Goal: Transaction & Acquisition: Book appointment/travel/reservation

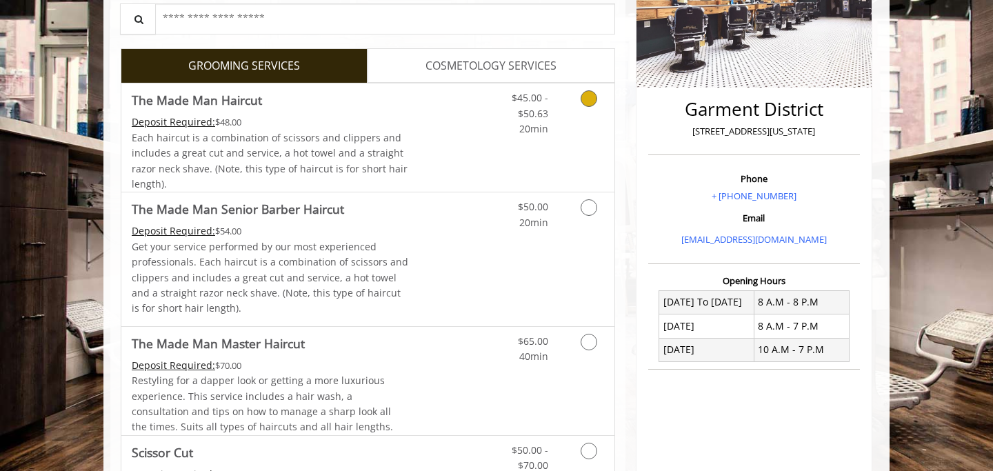
scroll to position [257, 0]
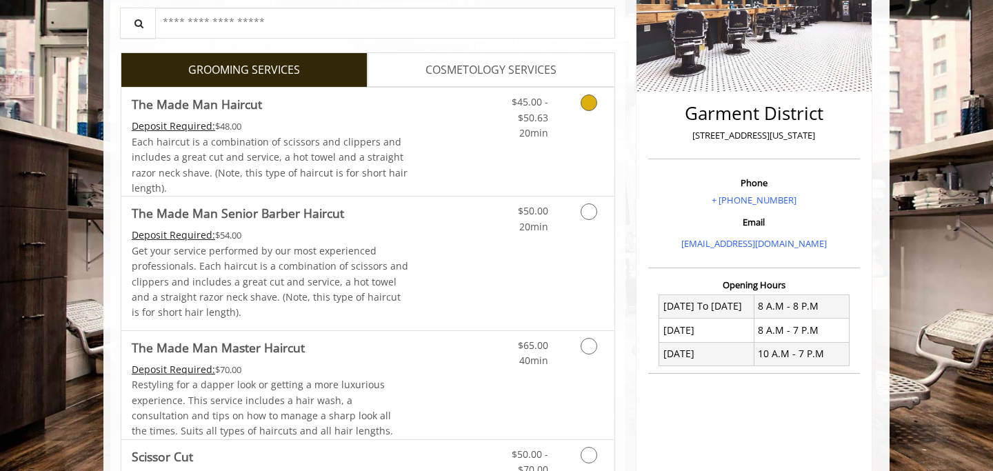
click at [578, 108] on link "Grooming services" at bounding box center [586, 114] width 35 height 53
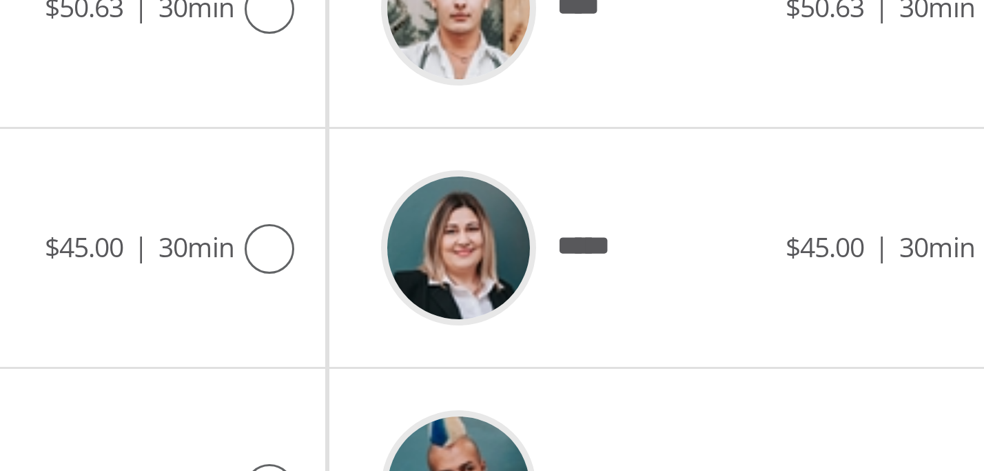
scroll to position [550, 0]
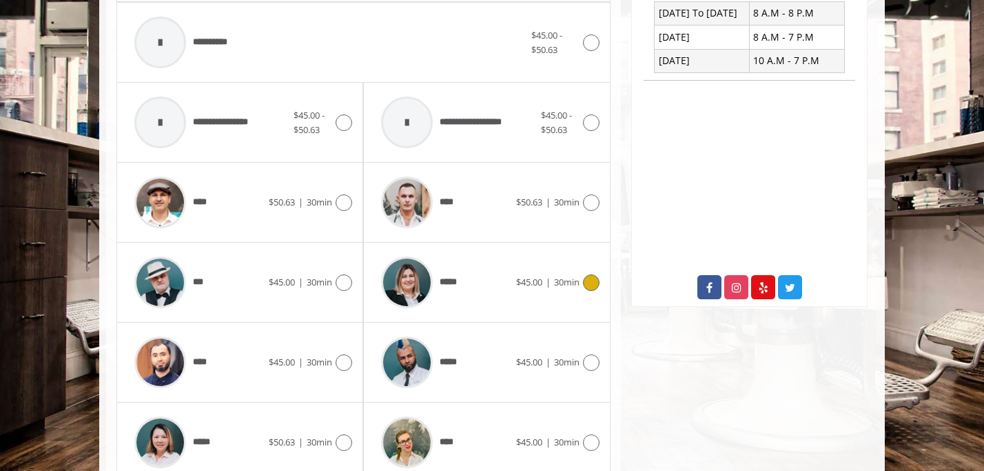
click at [592, 283] on icon at bounding box center [591, 282] width 17 height 17
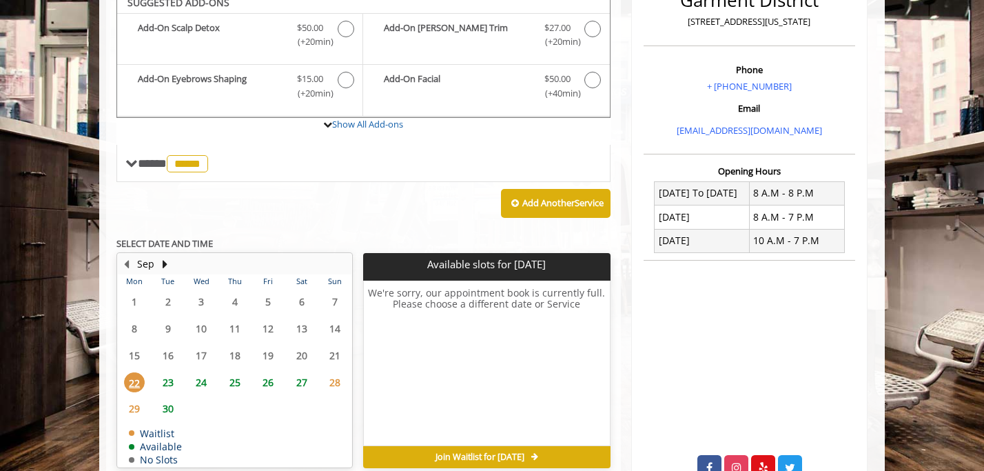
scroll to position [361, 0]
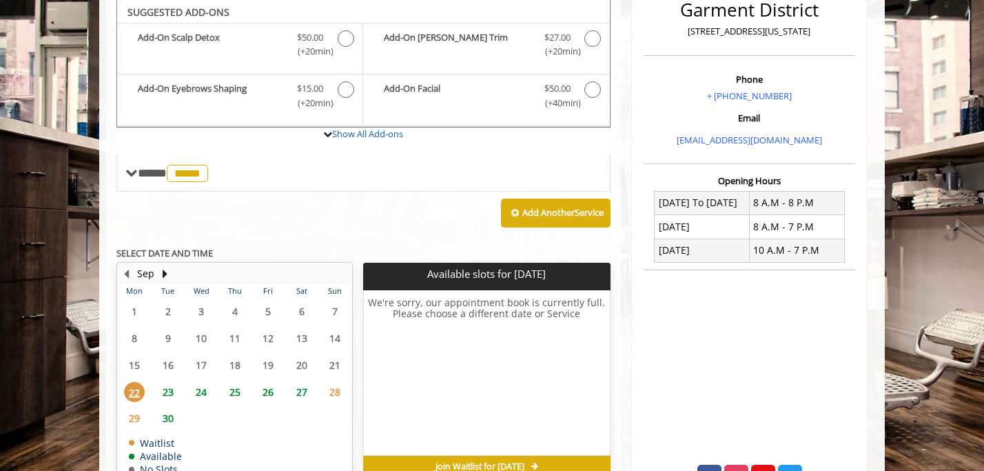
click at [236, 389] on span "25" at bounding box center [235, 392] width 21 height 20
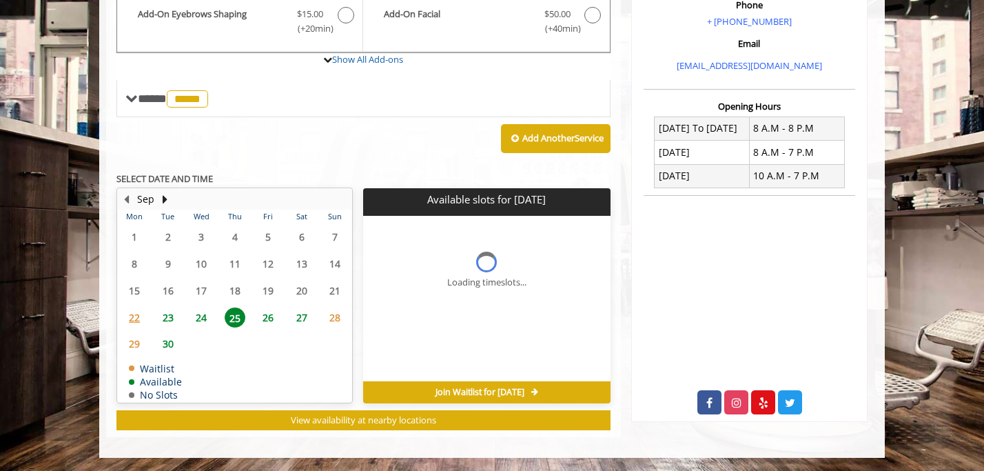
scroll to position [456, 0]
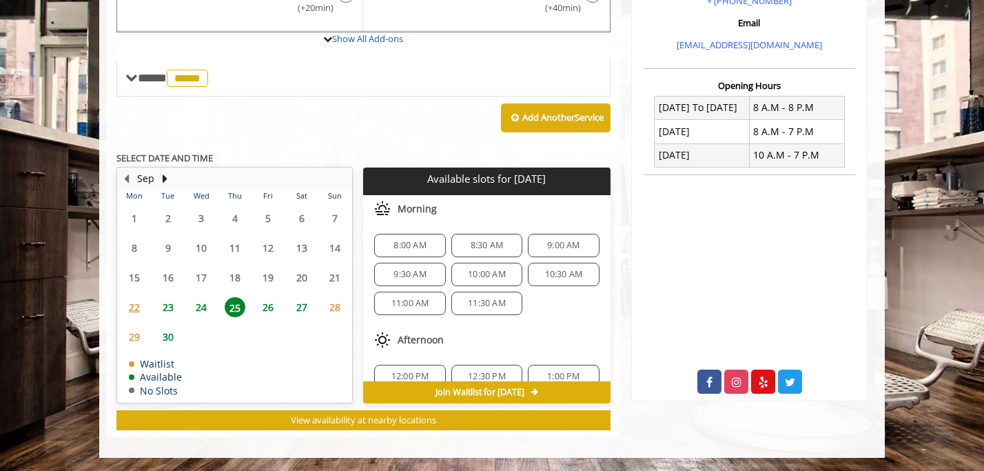
click at [477, 242] on span "8:30 AM" at bounding box center [487, 245] width 32 height 11
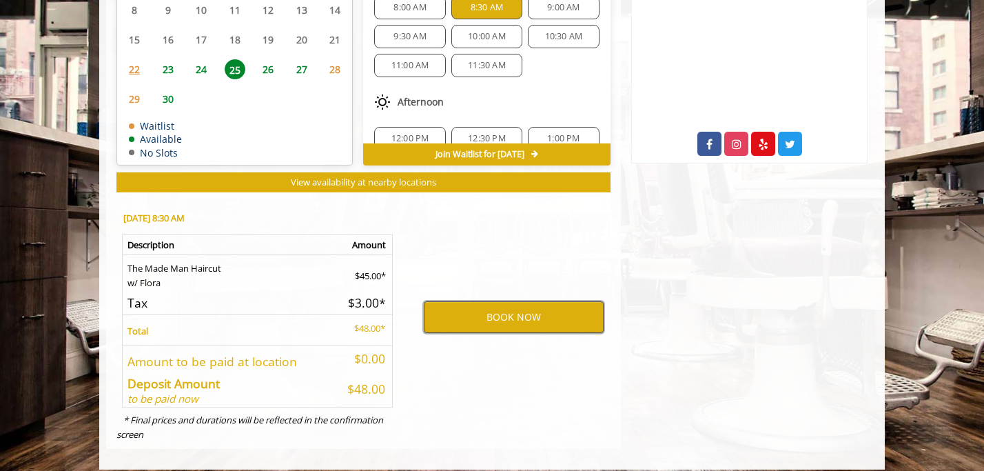
scroll to position [705, 0]
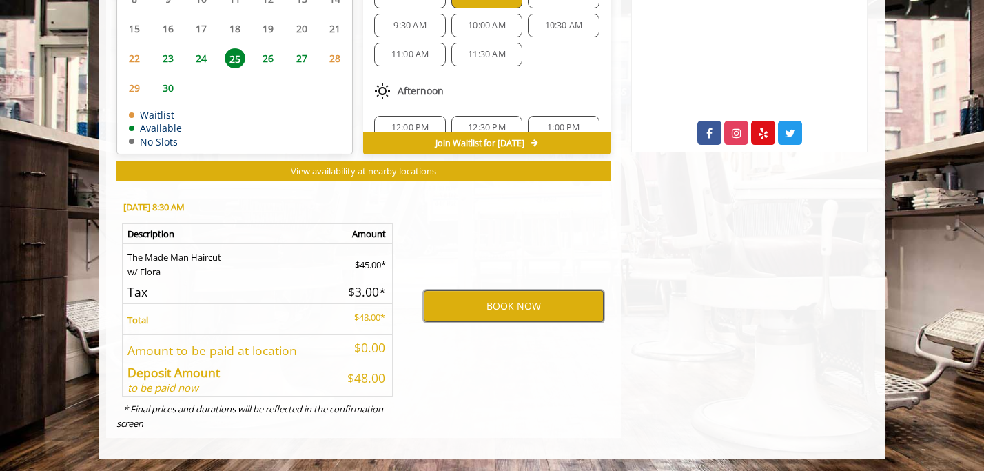
click at [512, 314] on button "BOOK NOW" at bounding box center [514, 306] width 180 height 32
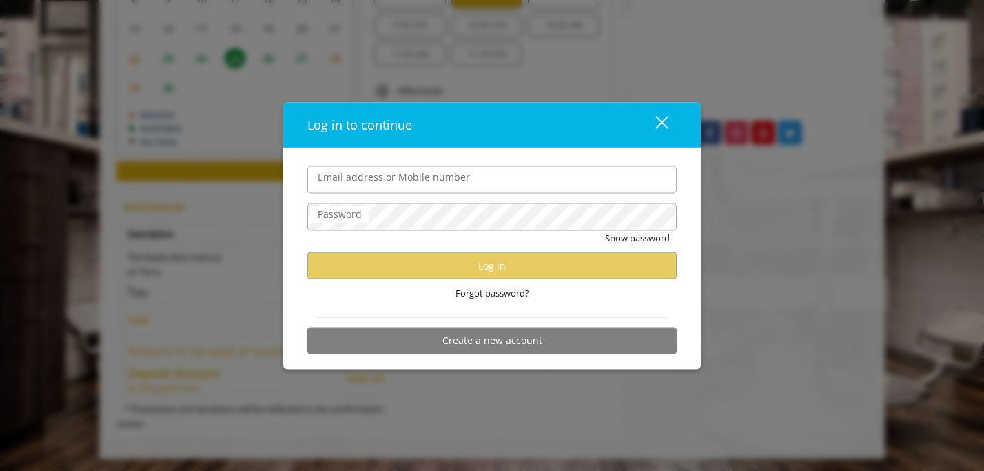
type input "**********"
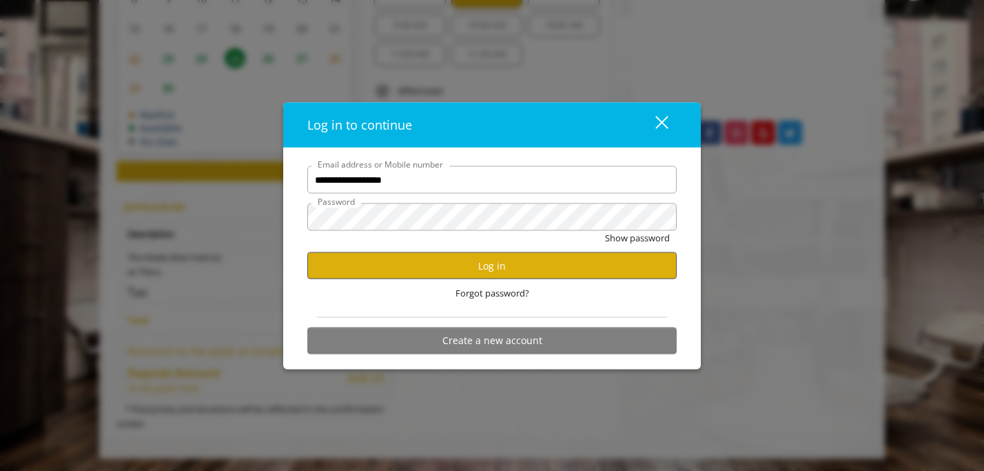
scroll to position [0, 0]
click at [454, 270] on button "Log in" at bounding box center [492, 265] width 370 height 27
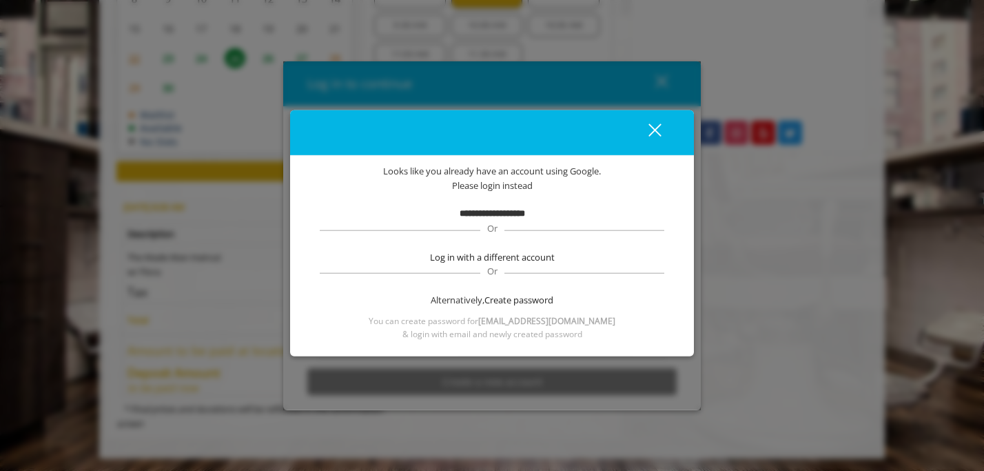
click at [487, 214] on b "**********" at bounding box center [492, 213] width 65 height 9
click at [658, 128] on div "close" at bounding box center [647, 132] width 28 height 21
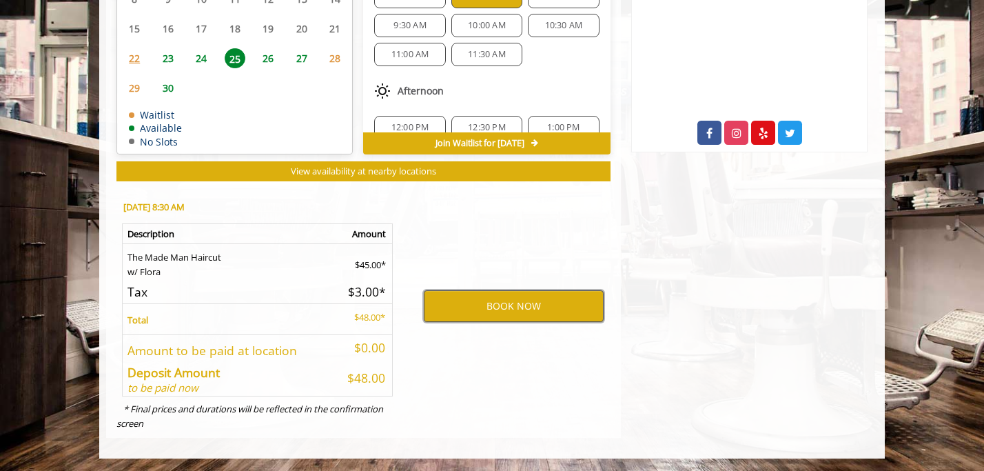
click at [478, 310] on button "BOOK NOW" at bounding box center [514, 306] width 180 height 32
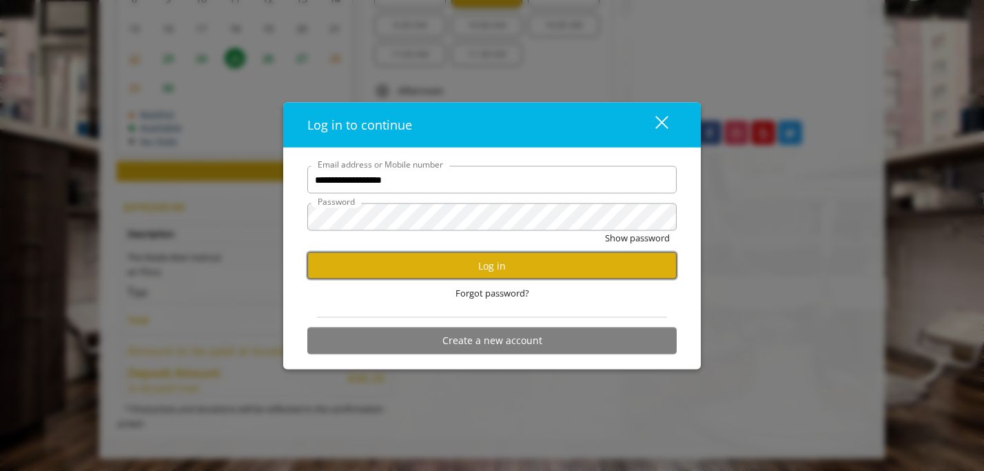
click at [493, 271] on button "Log in" at bounding box center [492, 265] width 370 height 27
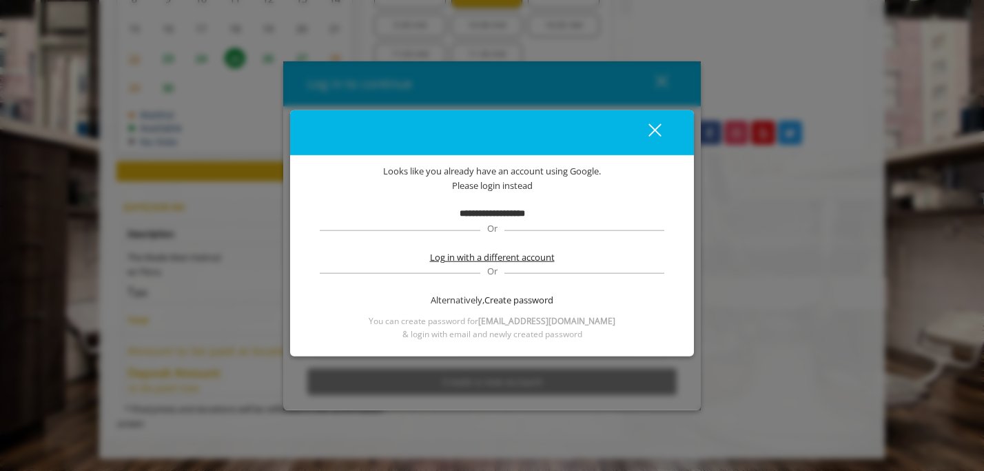
click at [495, 255] on span "Log in with a different account" at bounding box center [492, 257] width 125 height 14
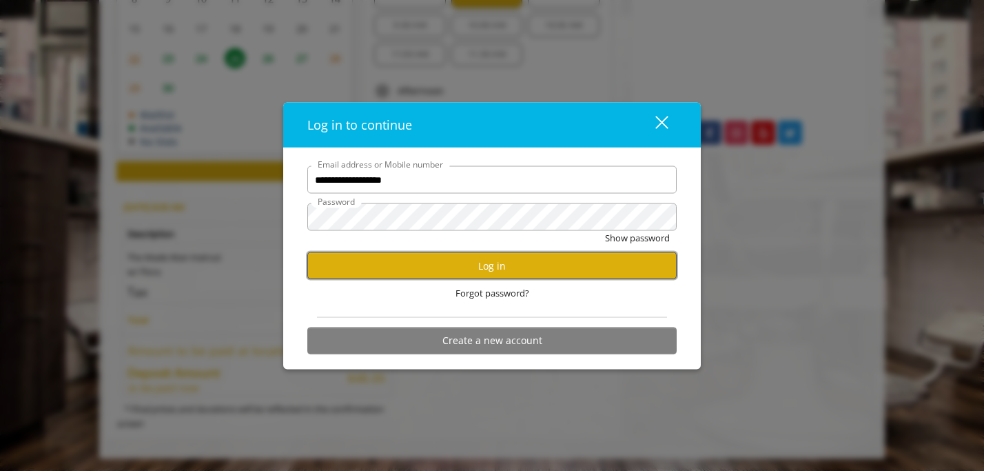
click at [485, 265] on button "Log in" at bounding box center [492, 265] width 370 height 27
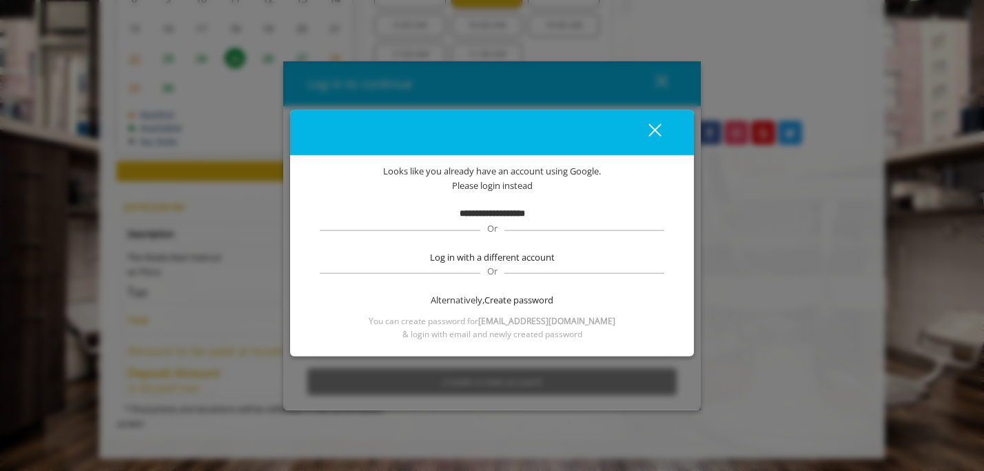
click at [656, 137] on div "close" at bounding box center [647, 132] width 28 height 21
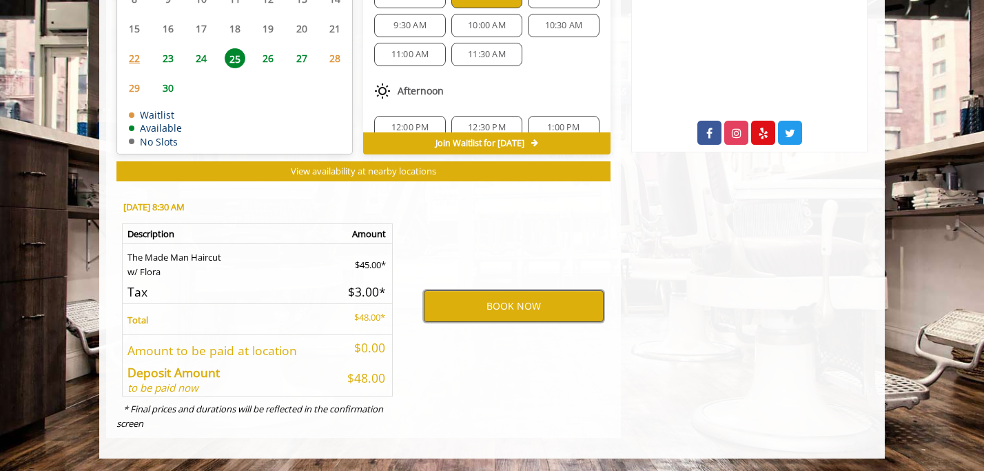
click at [547, 305] on button "BOOK NOW" at bounding box center [514, 306] width 180 height 32
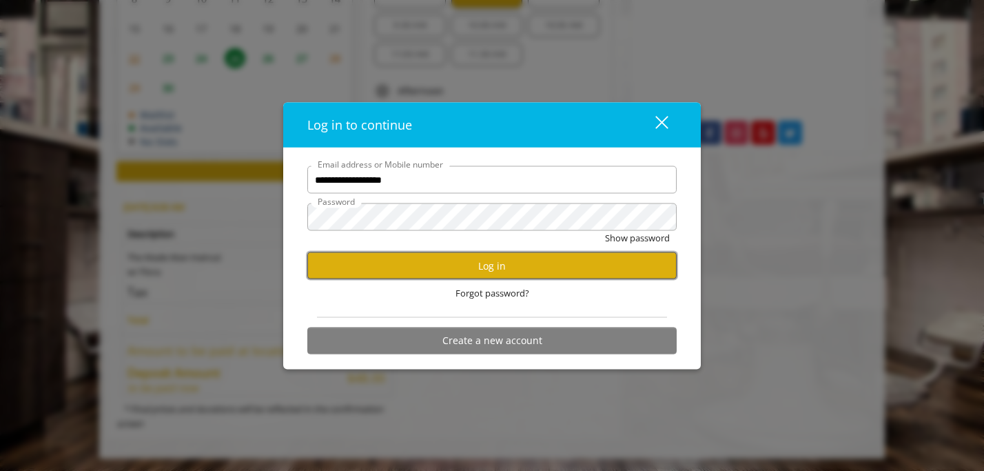
click at [485, 262] on button "Log in" at bounding box center [492, 265] width 370 height 27
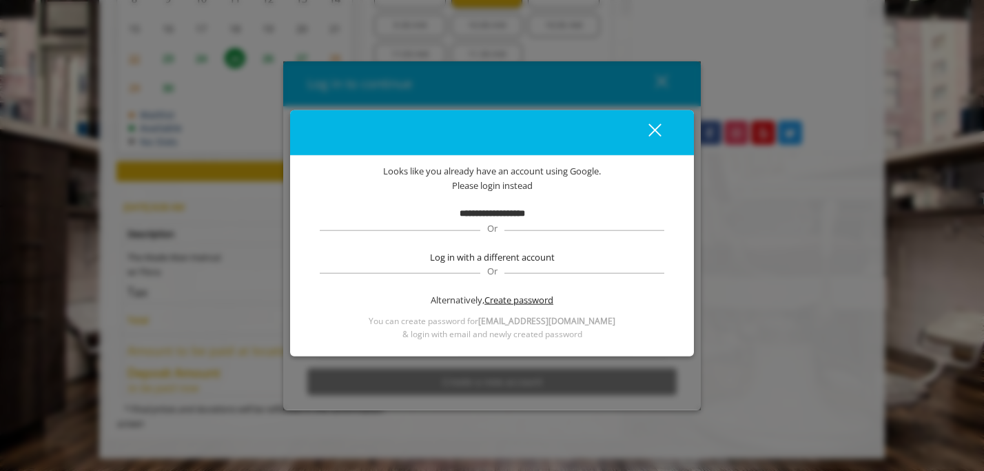
click at [511, 295] on span "Create password" at bounding box center [519, 300] width 69 height 14
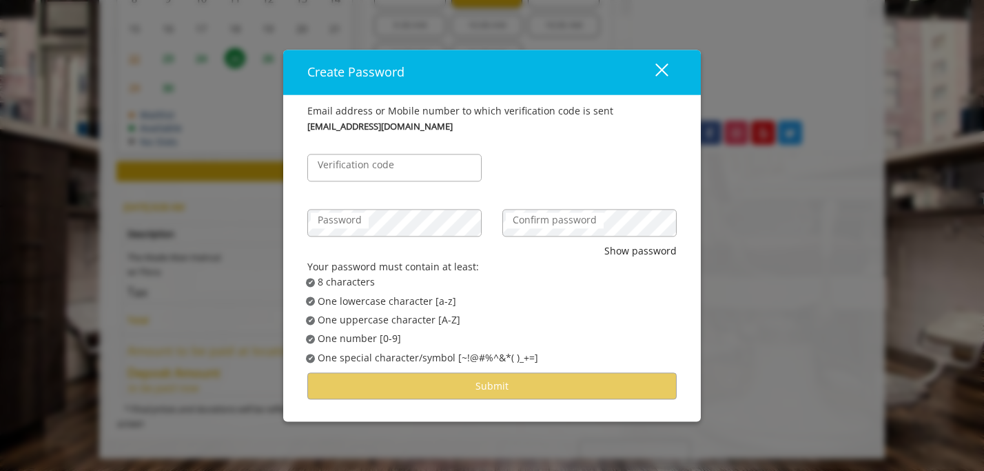
click at [661, 65] on div "close" at bounding box center [654, 72] width 28 height 21
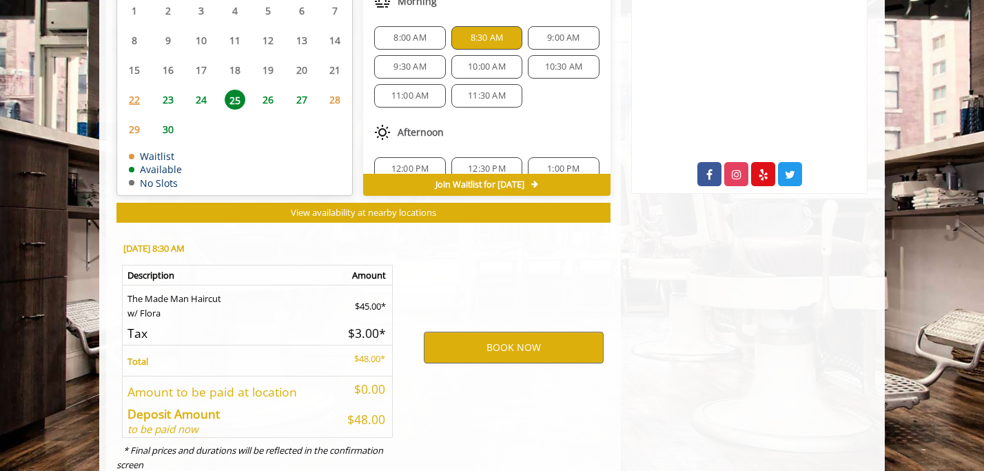
scroll to position [662, 0]
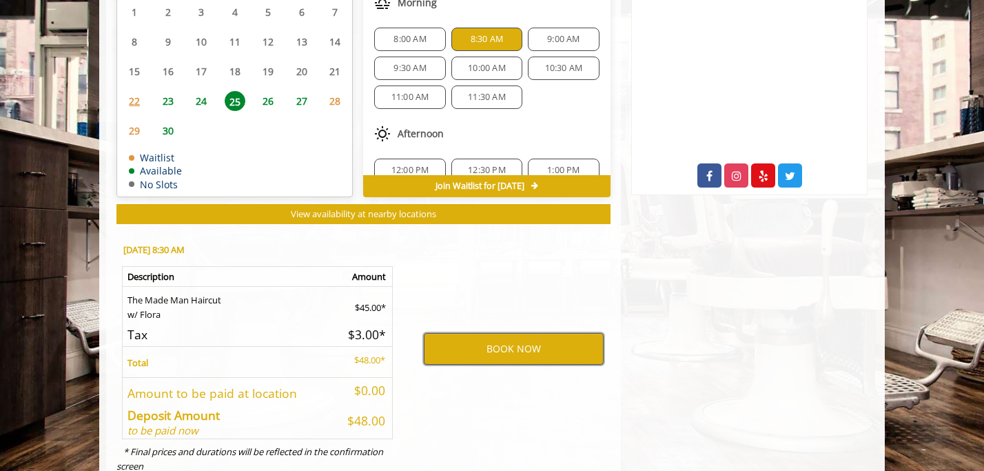
click at [516, 342] on button "BOOK NOW" at bounding box center [514, 349] width 180 height 32
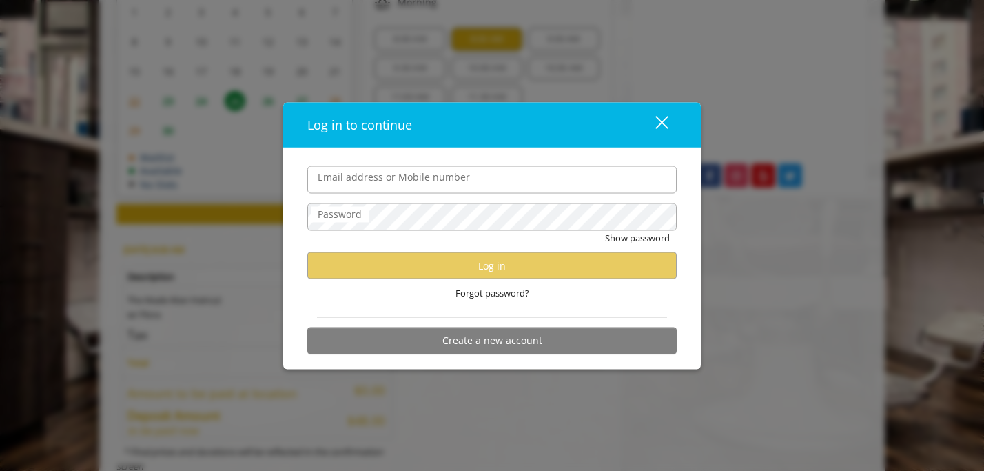
type input "**********"
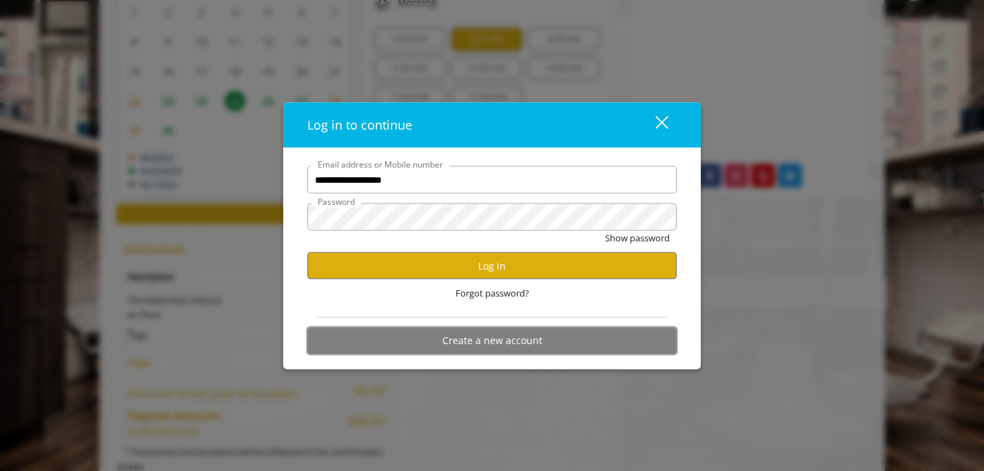
click at [510, 343] on button "Create a new account" at bounding box center [492, 340] width 370 height 27
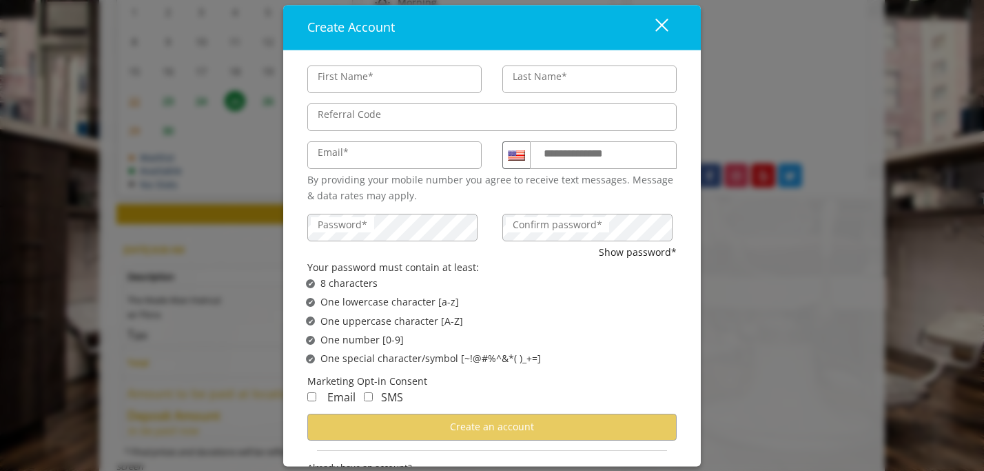
click at [663, 34] on div "close" at bounding box center [654, 27] width 28 height 21
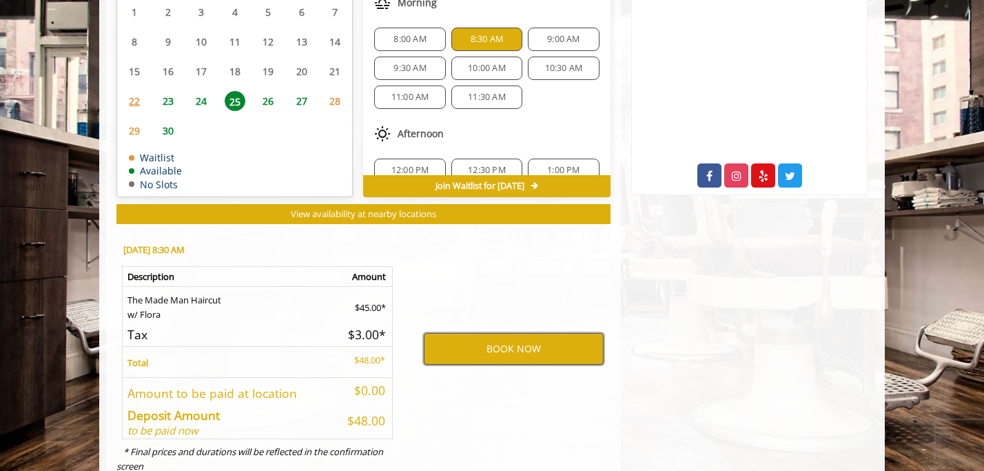
click at [549, 344] on button "BOOK NOW" at bounding box center [514, 349] width 180 height 32
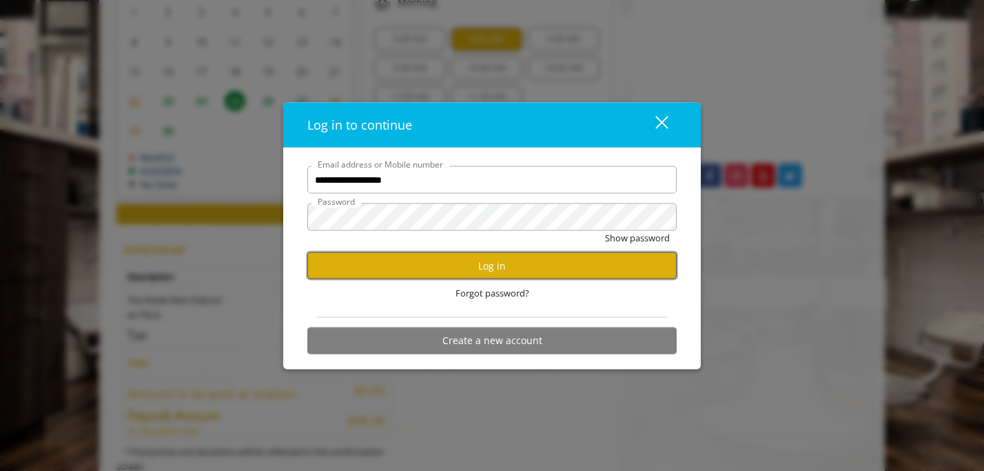
click at [501, 270] on button "Log in" at bounding box center [492, 265] width 370 height 27
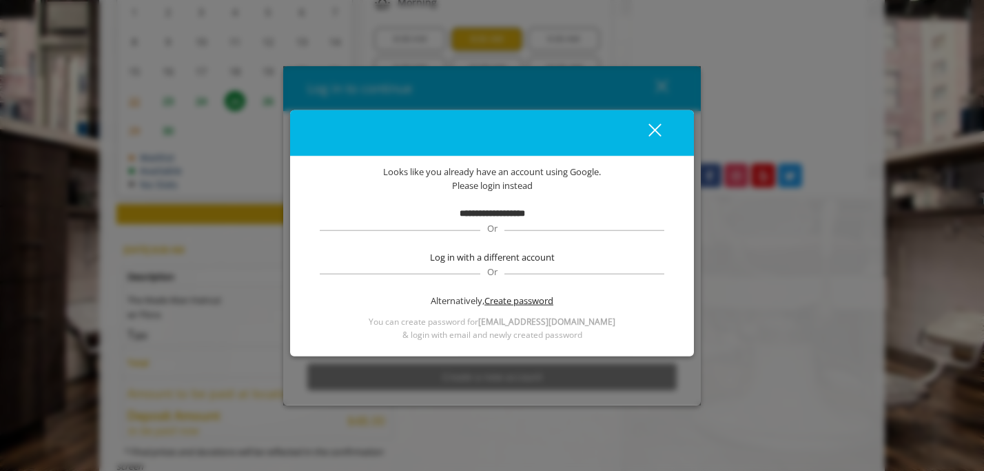
click at [494, 301] on span "Create password" at bounding box center [519, 300] width 69 height 14
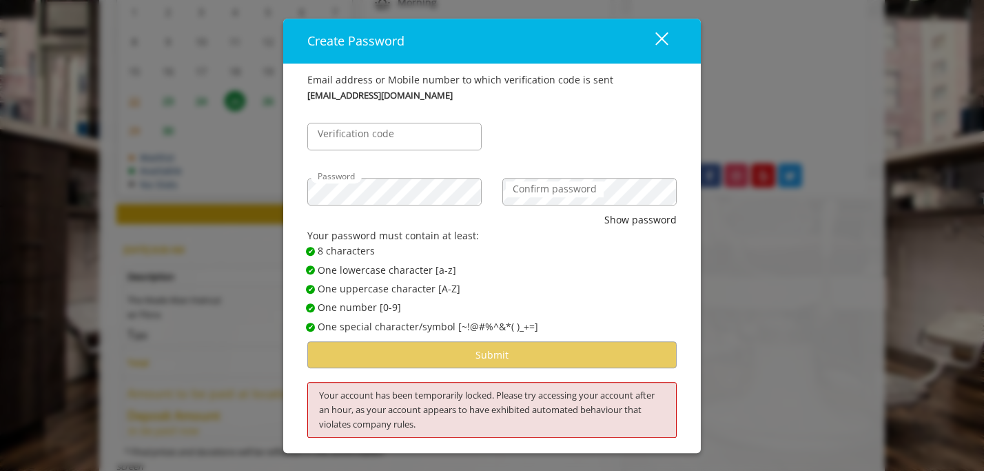
click at [387, 136] on label "Verification code" at bounding box center [356, 134] width 90 height 15
click at [387, 136] on input "Verification code" at bounding box center [394, 137] width 174 height 28
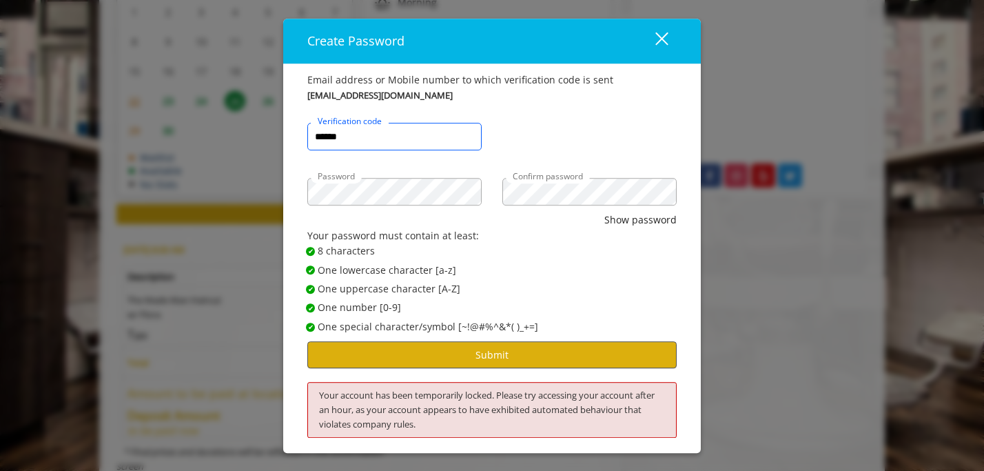
type input "******"
click at [486, 351] on button "Submit" at bounding box center [492, 354] width 370 height 27
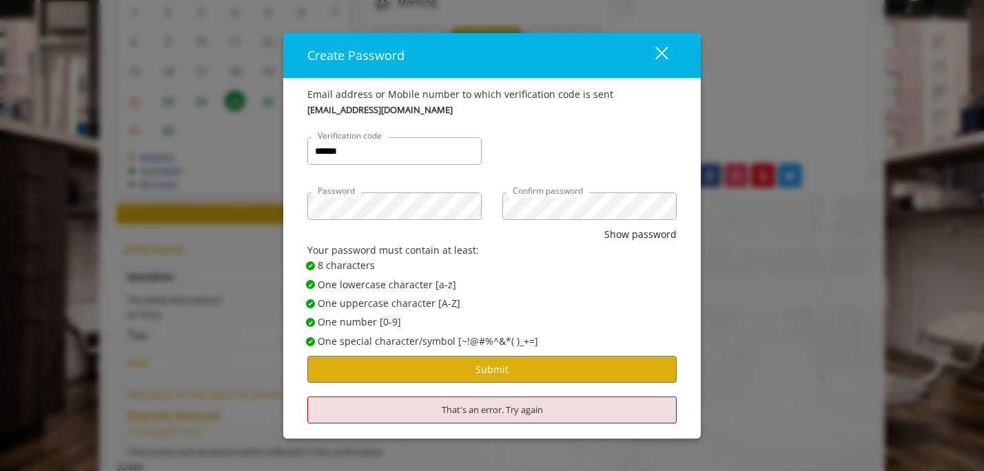
click at [655, 46] on div "close" at bounding box center [654, 56] width 28 height 21
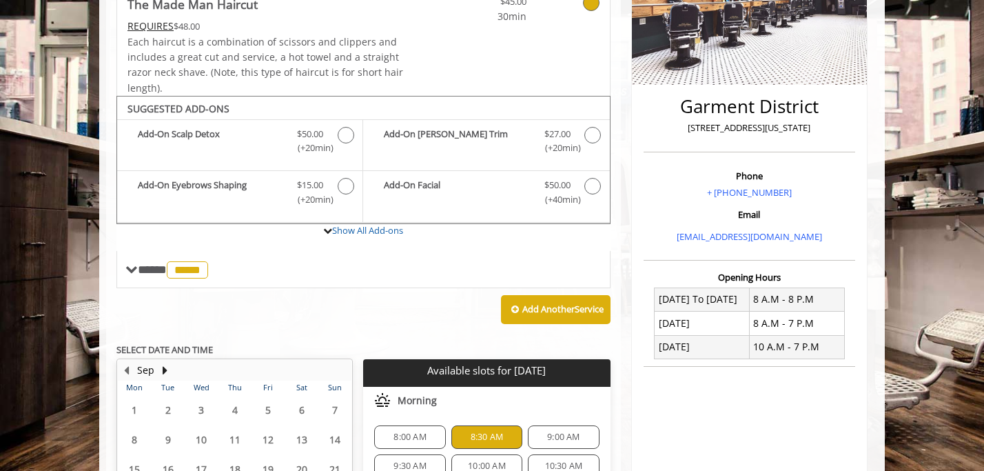
scroll to position [54, 0]
